Goal: Task Accomplishment & Management: Manage account settings

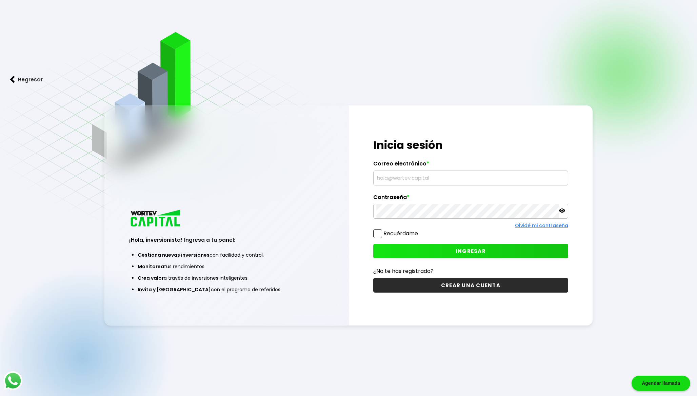
type input "[EMAIL_ADDRESS][DOMAIN_NAME]"
click at [403, 249] on button "INGRESAR" at bounding box center [470, 251] width 195 height 15
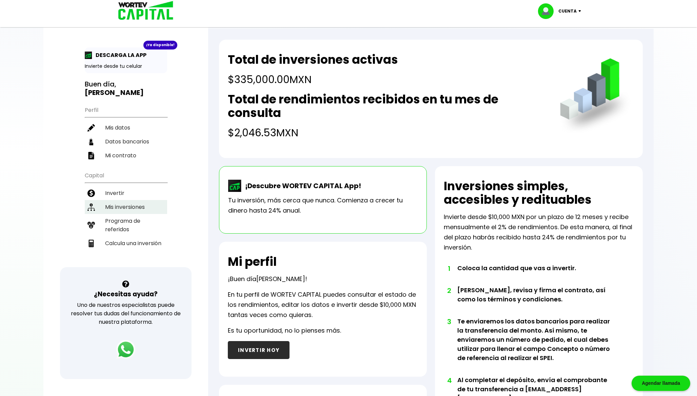
click at [138, 200] on li "Mis inversiones" at bounding box center [126, 207] width 82 height 14
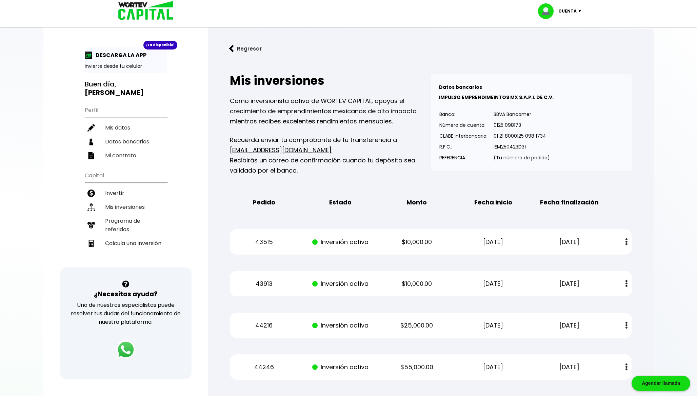
click at [245, 53] on button "Regresar" at bounding box center [245, 49] width 53 height 18
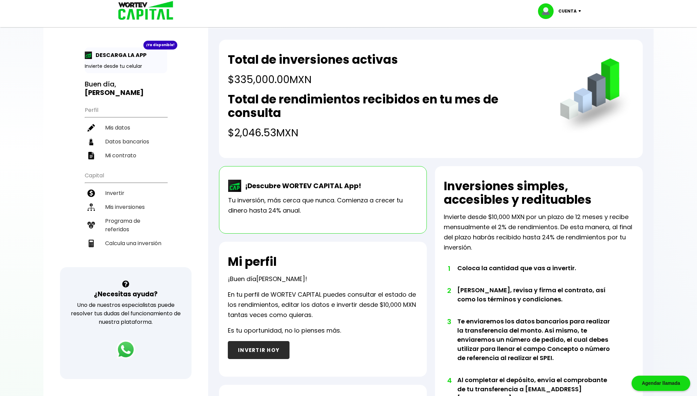
click at [574, 15] on p "Cuenta" at bounding box center [567, 11] width 18 height 10
click at [560, 49] on li "Cerrar sesión" at bounding box center [560, 45] width 54 height 14
